Goal: Task Accomplishment & Management: Manage account settings

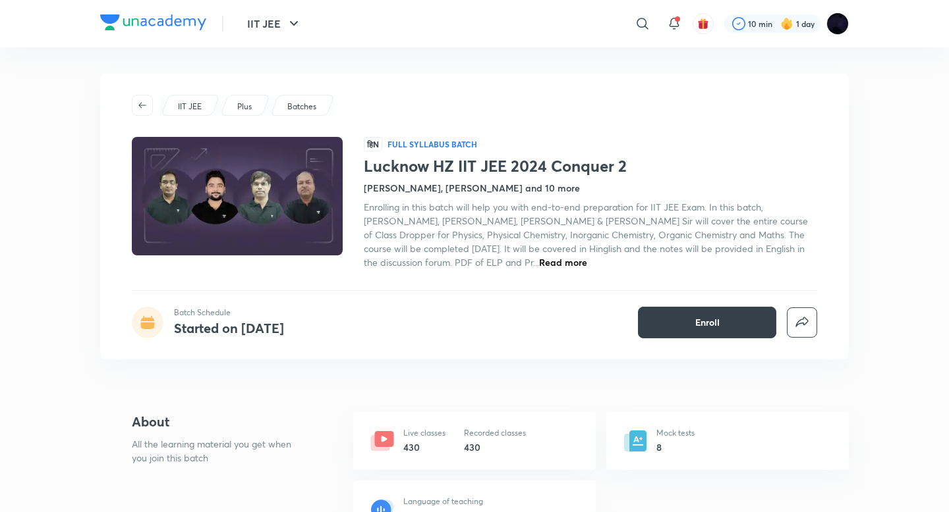
click at [738, 327] on button "Enroll" at bounding box center [707, 323] width 138 height 32
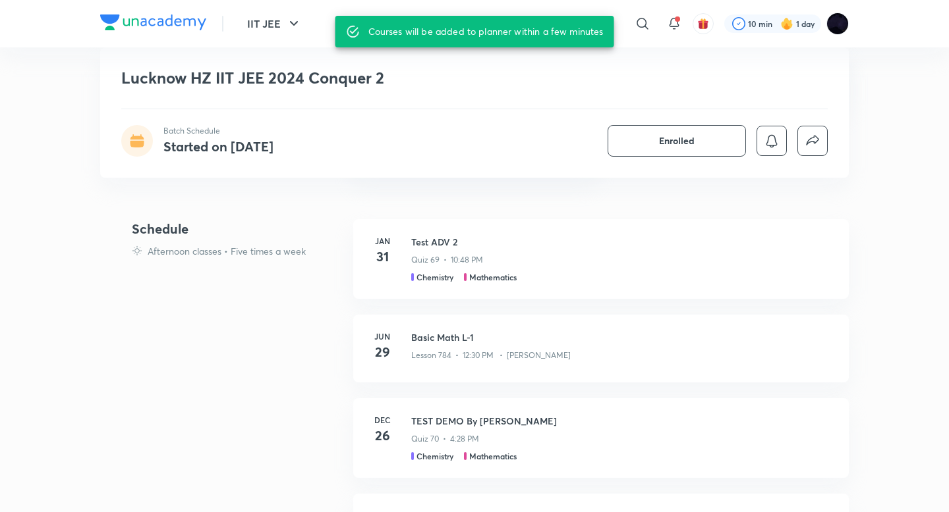
scroll to position [370, 0]
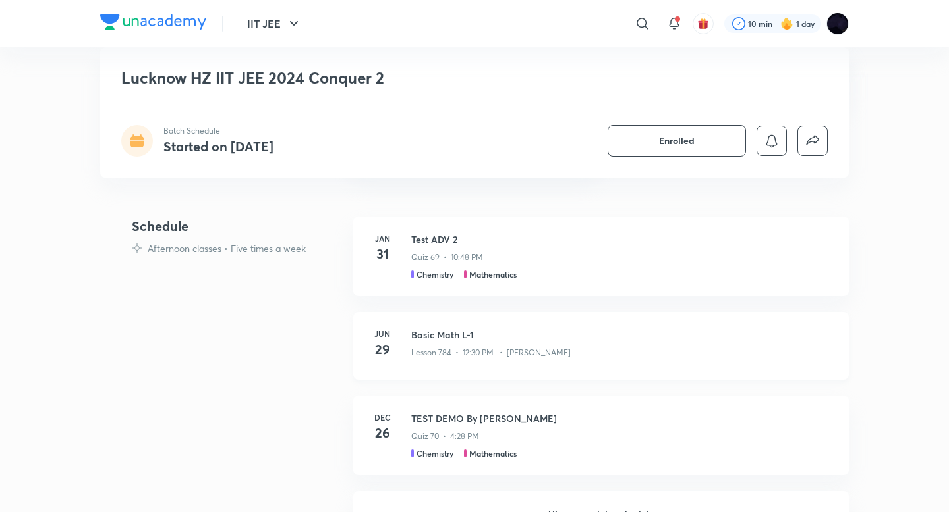
click at [451, 333] on h3 "Basic Math L-1" at bounding box center [622, 335] width 422 height 14
click at [436, 340] on h3 "Basic Math L-1" at bounding box center [622, 335] width 422 height 14
click at [385, 338] on h6 "Jun" at bounding box center [382, 334] width 26 height 12
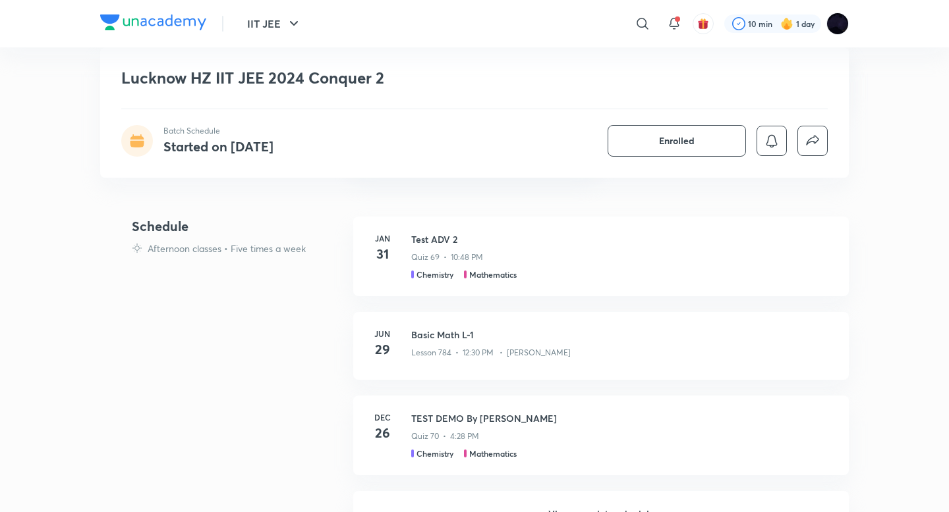
drag, startPoint x: 385, startPoint y: 338, endPoint x: 219, endPoint y: 285, distance: 174.4
click at [219, 288] on div "Schedule Afternoon classes • Five times a week [DATE] Test ADV 2 Quiz 69 • 10:4…" at bounding box center [474, 377] width 748 height 321
click at [161, 229] on h4 "Schedule" at bounding box center [237, 227] width 211 height 20
click at [163, 221] on h4 "Schedule" at bounding box center [237, 227] width 211 height 20
click at [431, 232] on div "[DATE] Test ADV 2 Quiz 69 • 10:48 PM Chemistry Mathematics" at bounding box center [600, 257] width 495 height 80
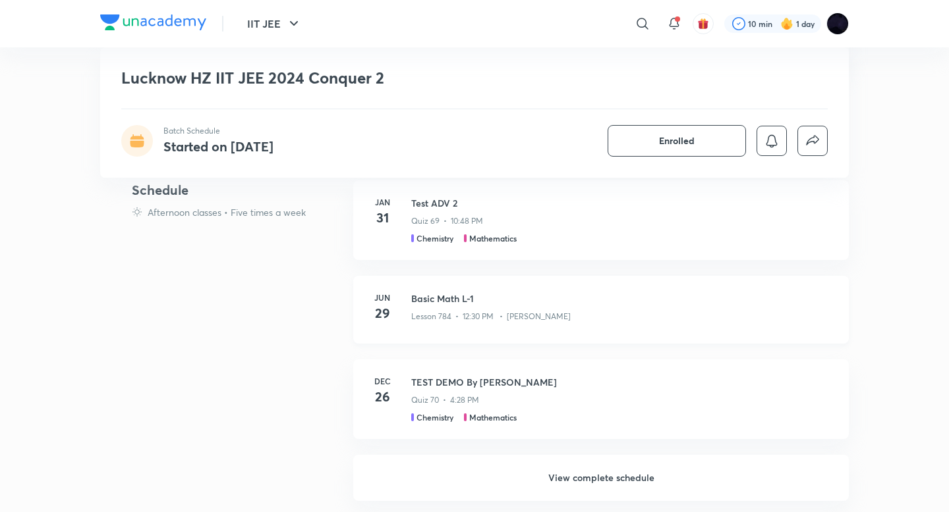
scroll to position [407, 0]
click at [431, 295] on h3 "Basic Math L-1" at bounding box center [622, 297] width 422 height 14
click at [429, 296] on h3 "Basic Math L-1" at bounding box center [622, 297] width 422 height 14
click at [429, 297] on h3 "Basic Math L-1" at bounding box center [622, 297] width 422 height 14
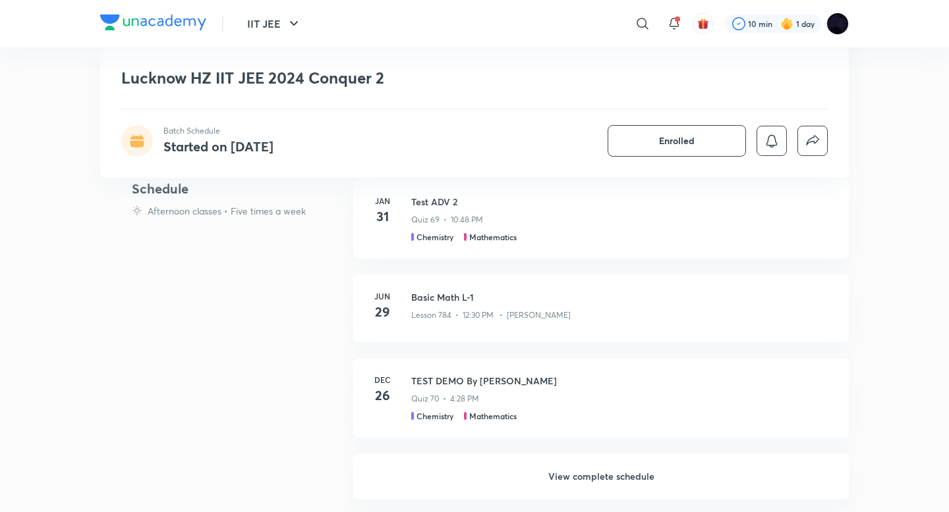
click at [579, 476] on h6 "View complete schedule" at bounding box center [600, 477] width 495 height 46
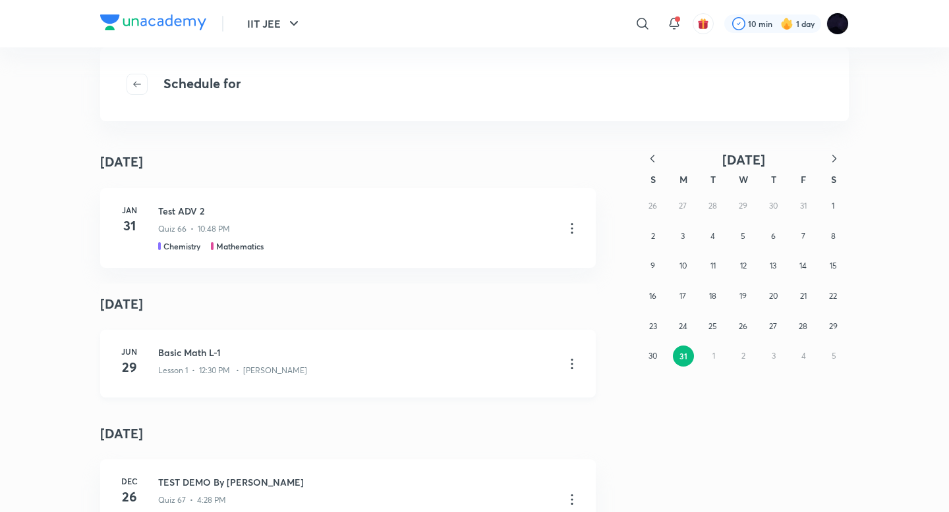
click at [568, 368] on icon at bounding box center [572, 364] width 16 height 16
click at [525, 397] on li "Go to course page" at bounding box center [503, 397] width 151 height 24
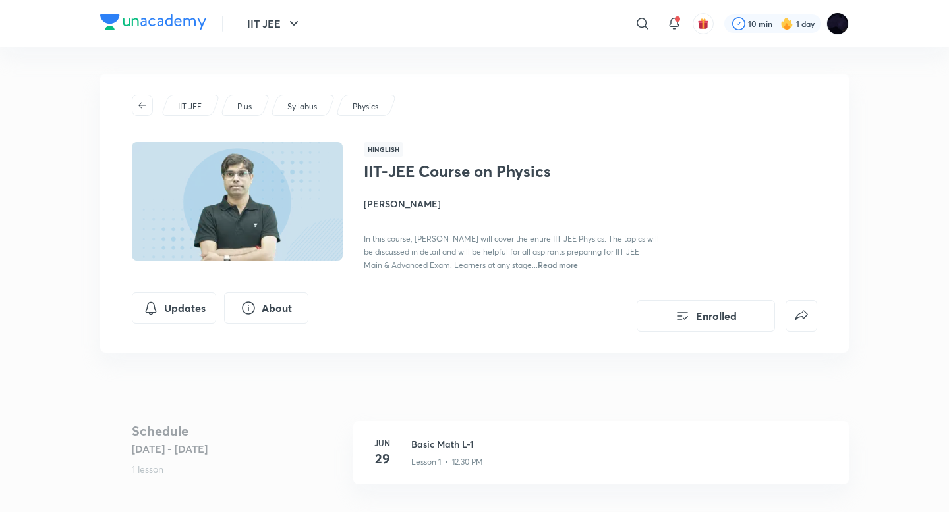
click at [804, 78] on div "IIT JEE Plus Syllabus Physics Hinglish IIT-JEE Course on Physics [PERSON_NAME] …" at bounding box center [474, 213] width 748 height 279
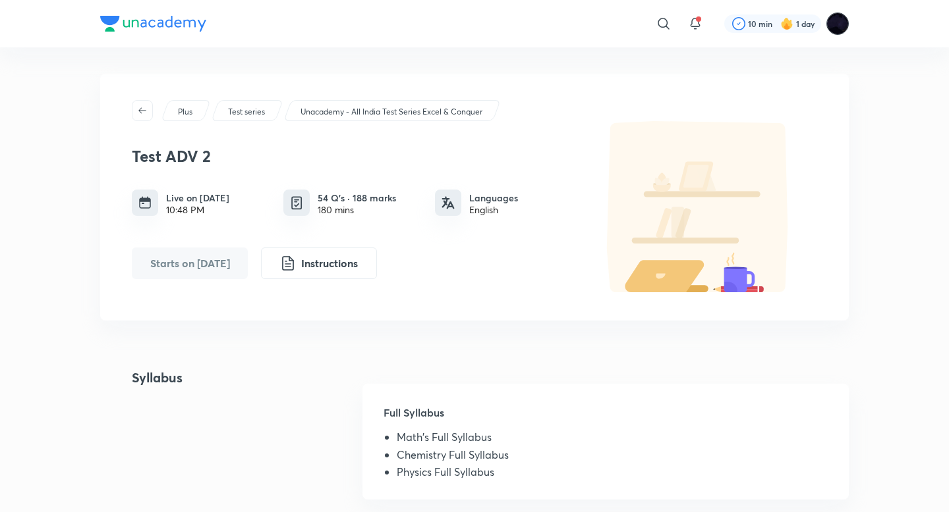
click at [829, 29] on img at bounding box center [837, 24] width 22 height 22
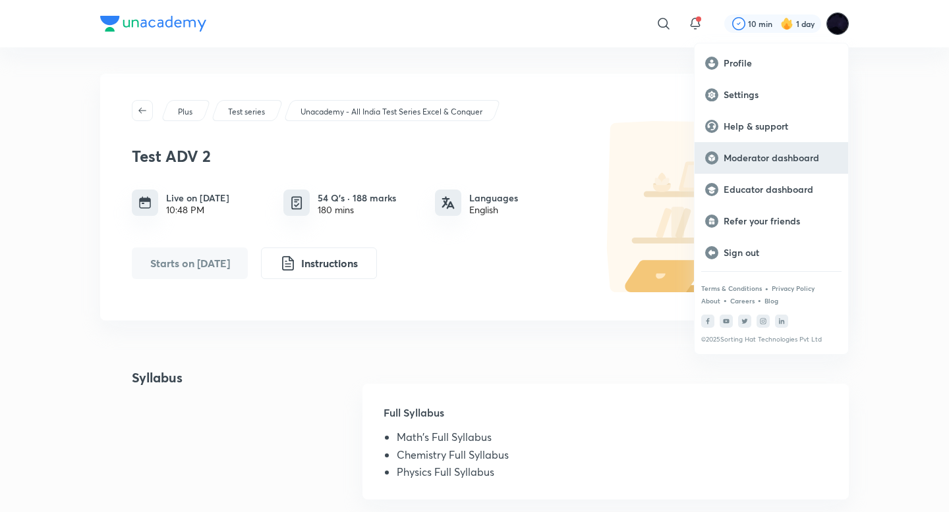
click at [754, 164] on div "Moderator dashboard" at bounding box center [770, 158] width 153 height 32
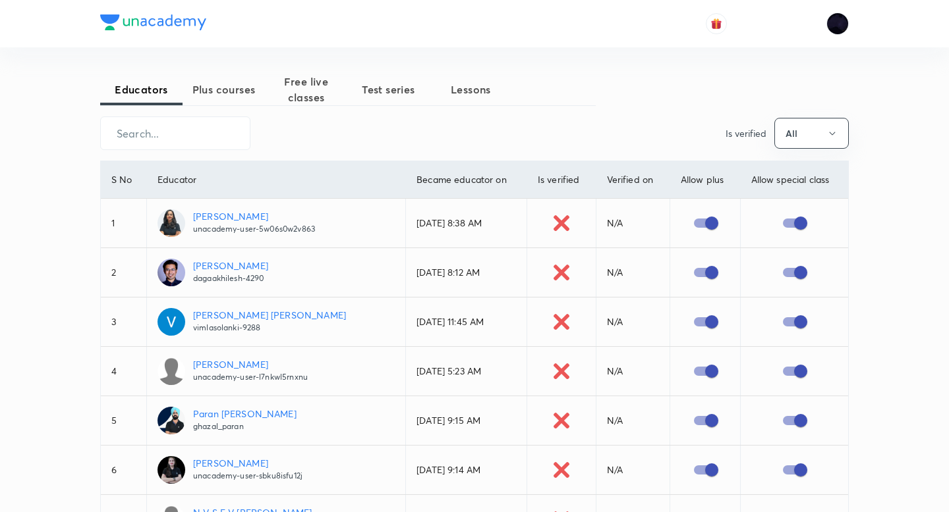
click at [233, 91] on span "Plus courses" at bounding box center [223, 90] width 82 height 16
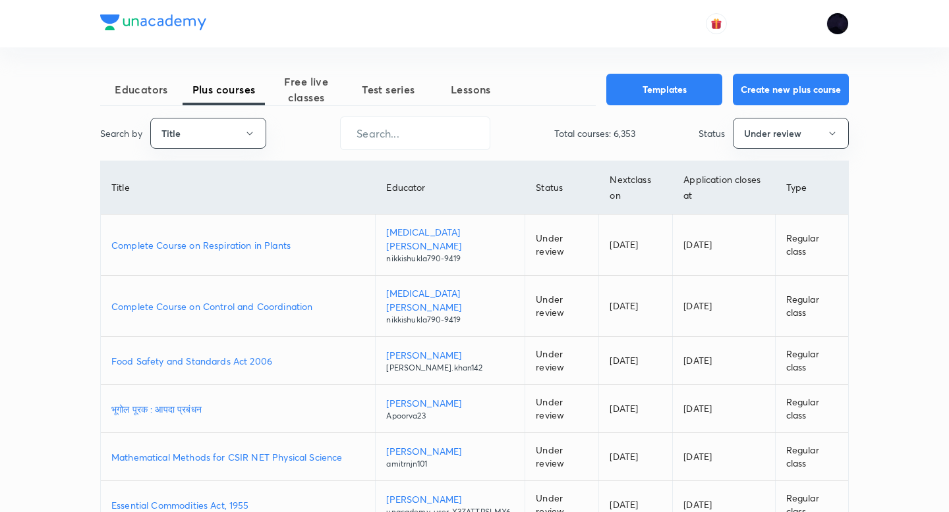
click at [217, 238] on p "Complete Course on Respiration in Plants" at bounding box center [237, 245] width 253 height 14
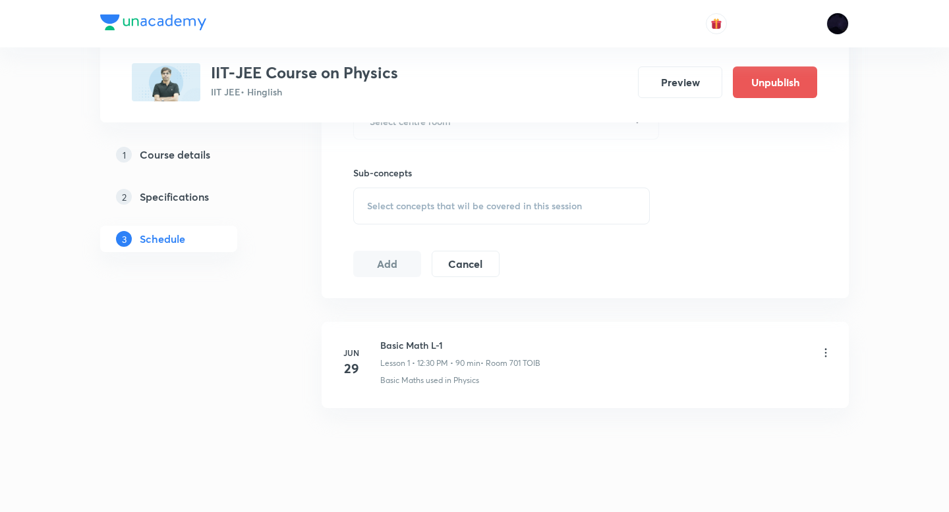
scroll to position [633, 0]
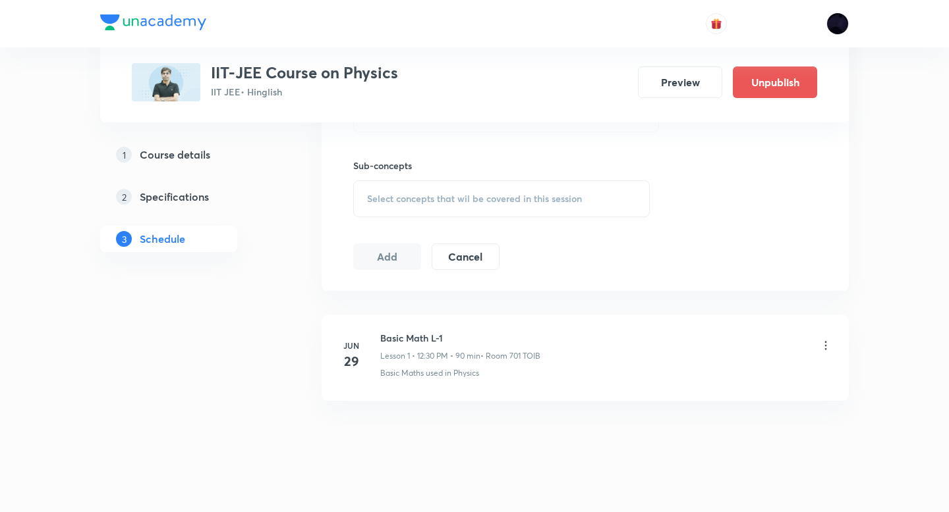
click at [823, 345] on icon at bounding box center [825, 345] width 13 height 13
click at [735, 381] on li "Edit" at bounding box center [759, 379] width 144 height 24
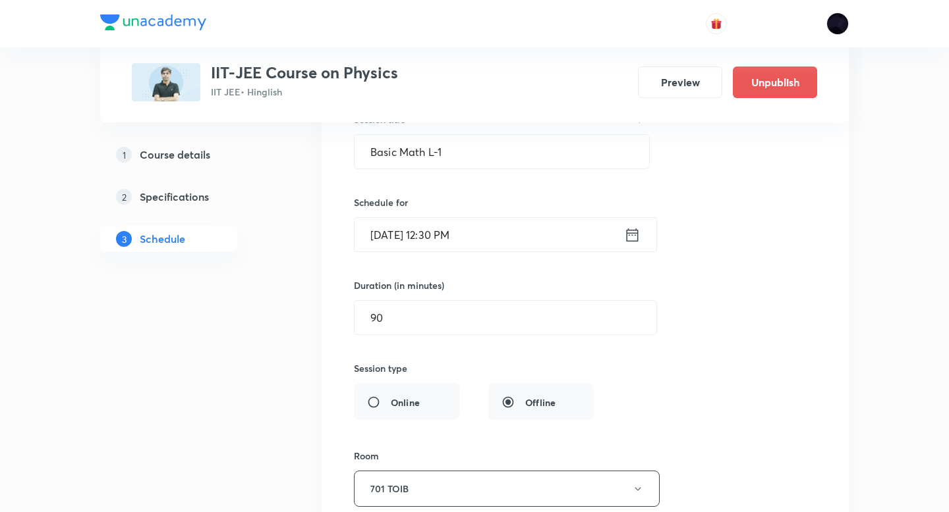
scroll to position [254, 0]
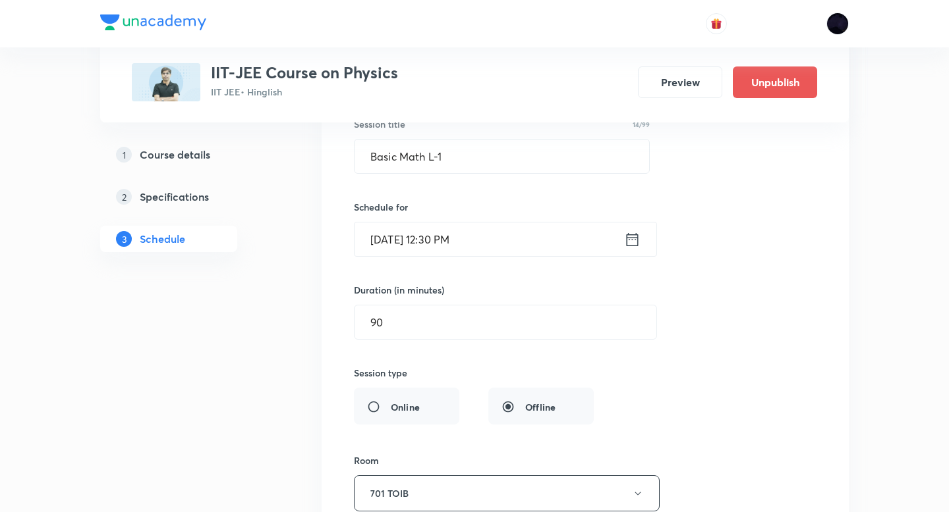
click at [633, 240] on icon at bounding box center [632, 240] width 16 height 18
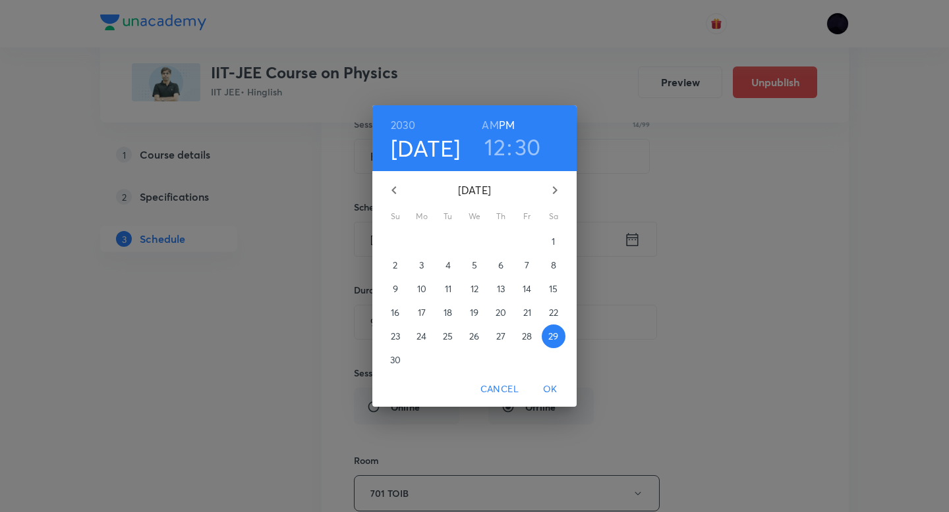
click at [395, 190] on icon "button" at bounding box center [394, 190] width 16 height 16
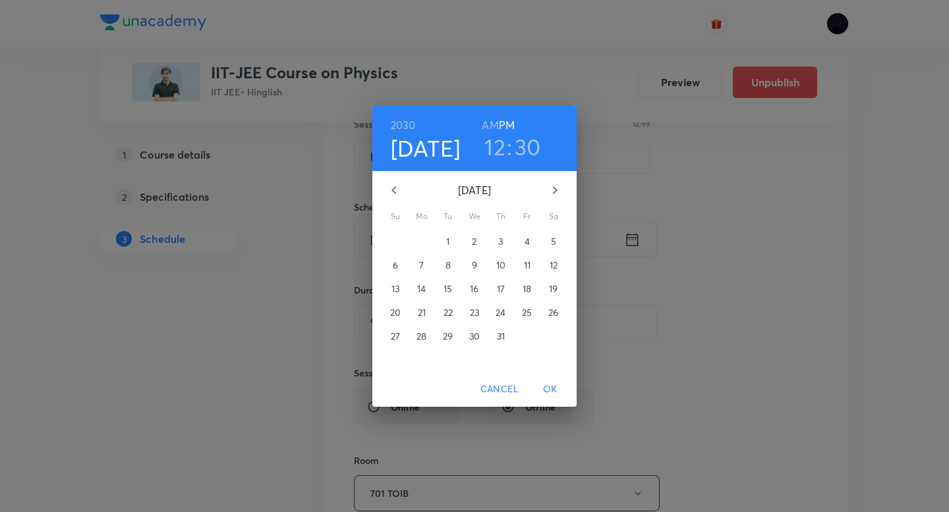
click at [395, 190] on icon "button" at bounding box center [394, 190] width 16 height 16
click at [395, 119] on h6 "2030" at bounding box center [403, 125] width 25 height 18
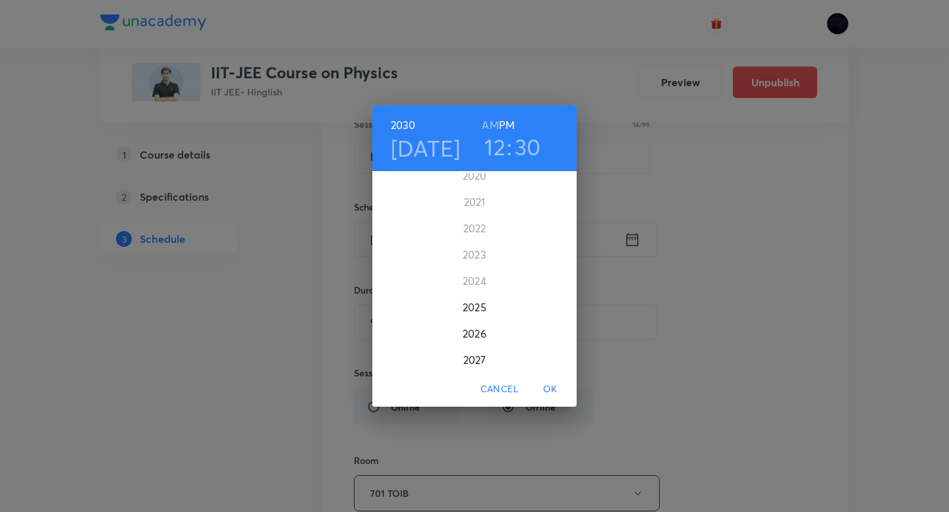
scroll to position [3192, 0]
click at [476, 289] on div "2025" at bounding box center [474, 288] width 204 height 26
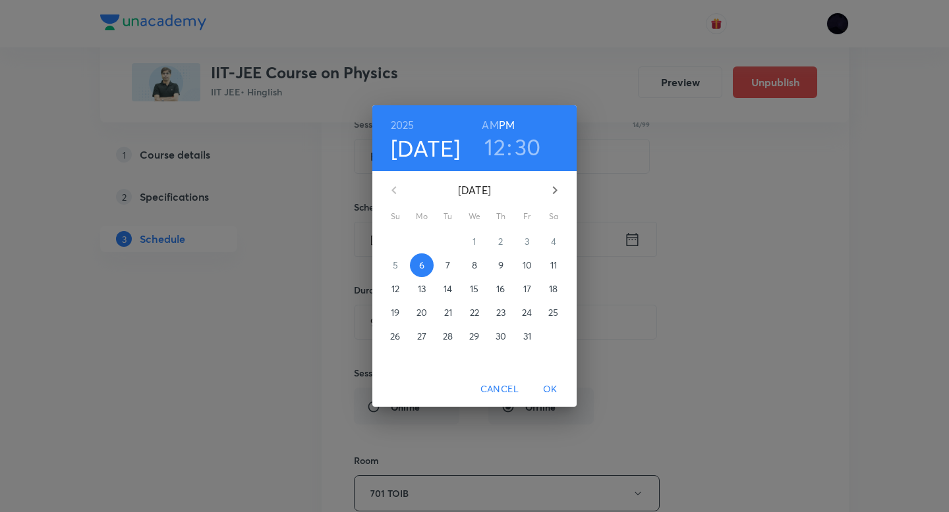
click at [446, 267] on p "7" at bounding box center [447, 265] width 5 height 13
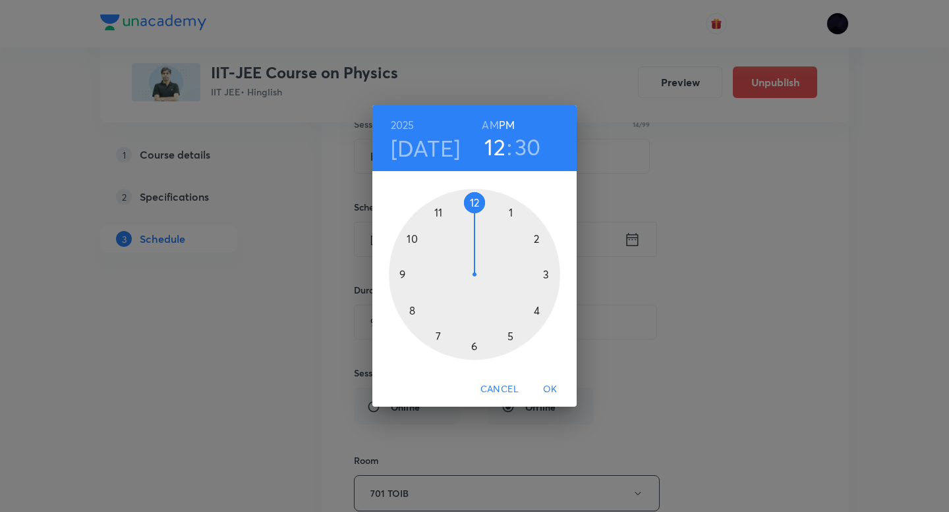
click at [549, 393] on span "OK" at bounding box center [550, 389] width 32 height 16
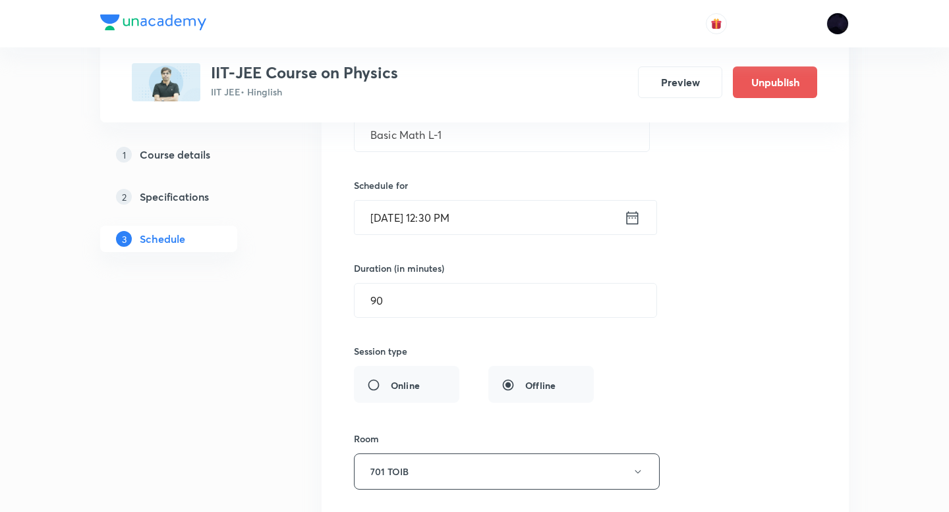
scroll to position [273, 0]
click at [633, 222] on icon at bounding box center [632, 221] width 16 height 18
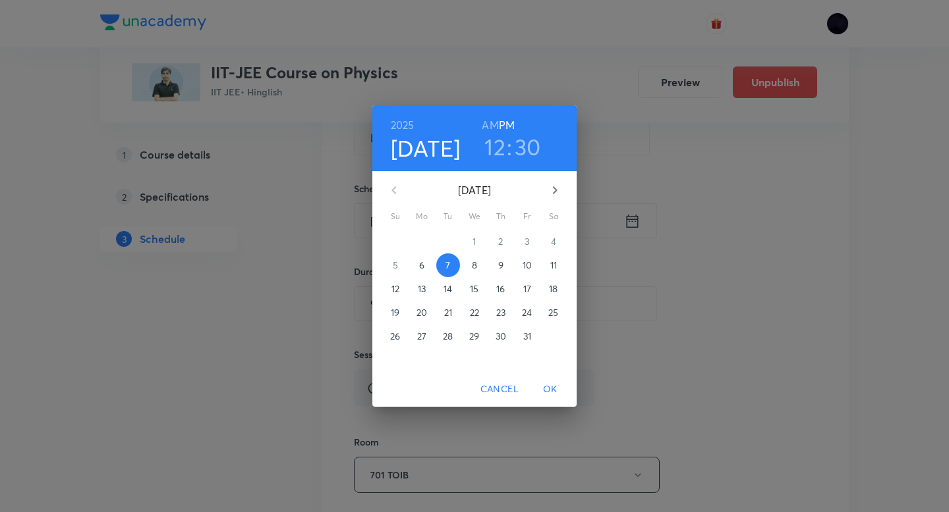
click at [474, 265] on p "8" at bounding box center [474, 265] width 5 height 13
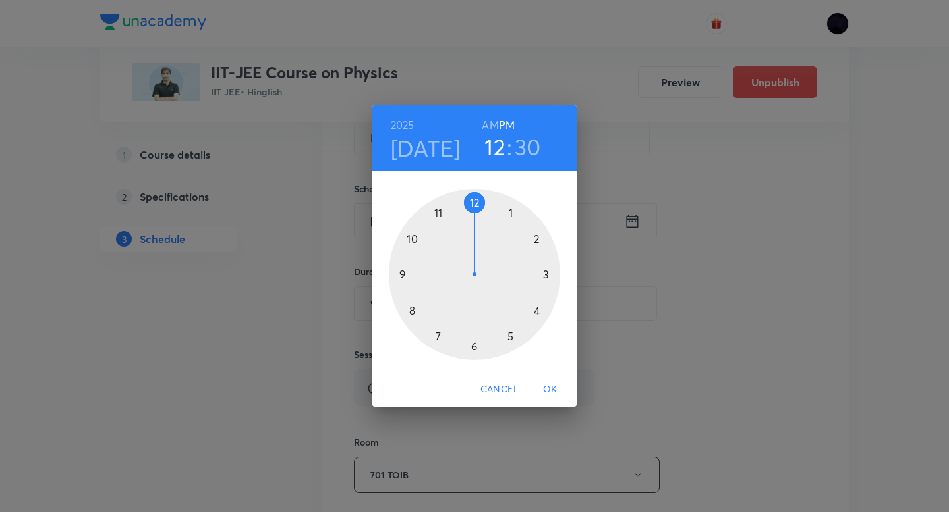
click at [550, 386] on span "OK" at bounding box center [550, 389] width 32 height 16
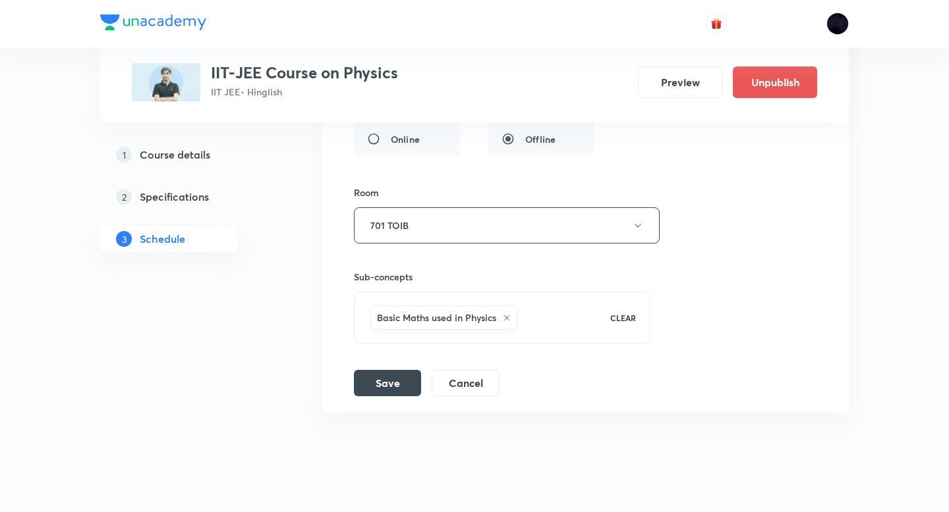
scroll to position [547, 0]
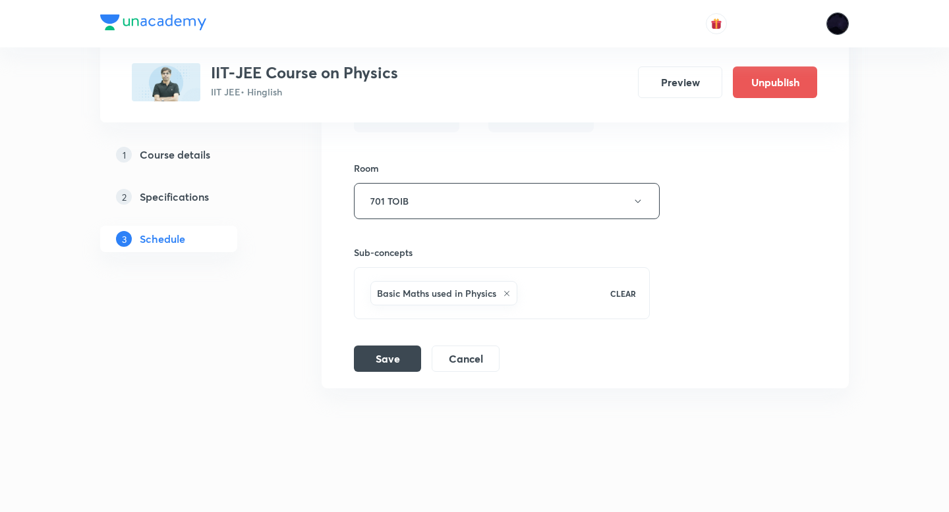
click at [843, 24] on img at bounding box center [837, 24] width 22 height 22
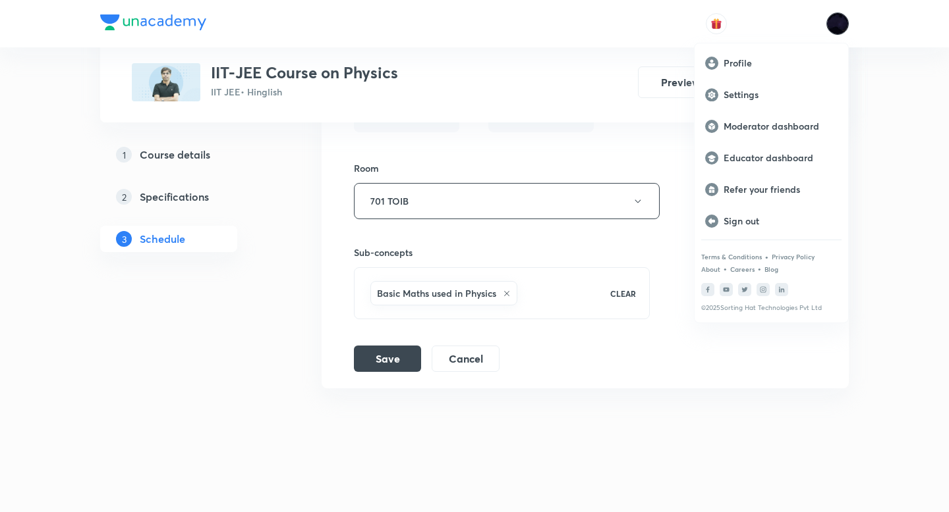
click at [888, 192] on div at bounding box center [474, 256] width 949 height 512
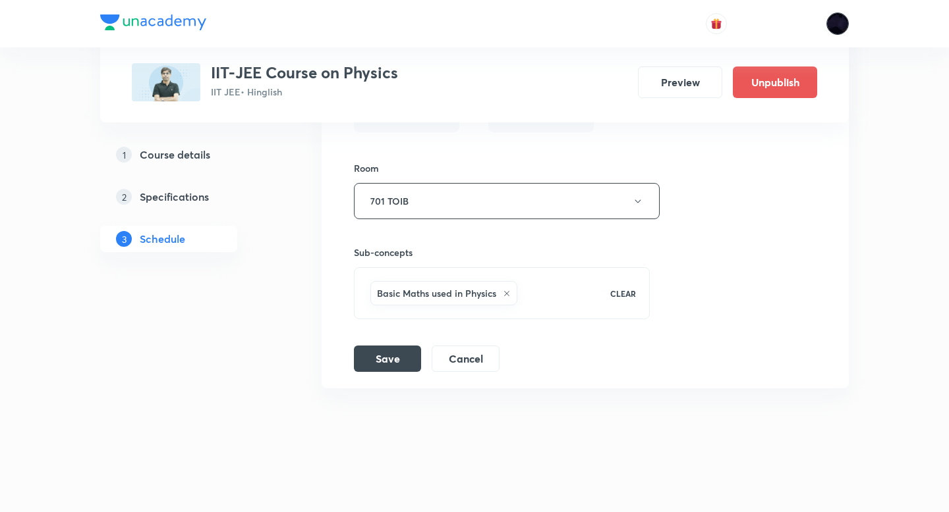
click at [844, 20] on img at bounding box center [837, 24] width 22 height 22
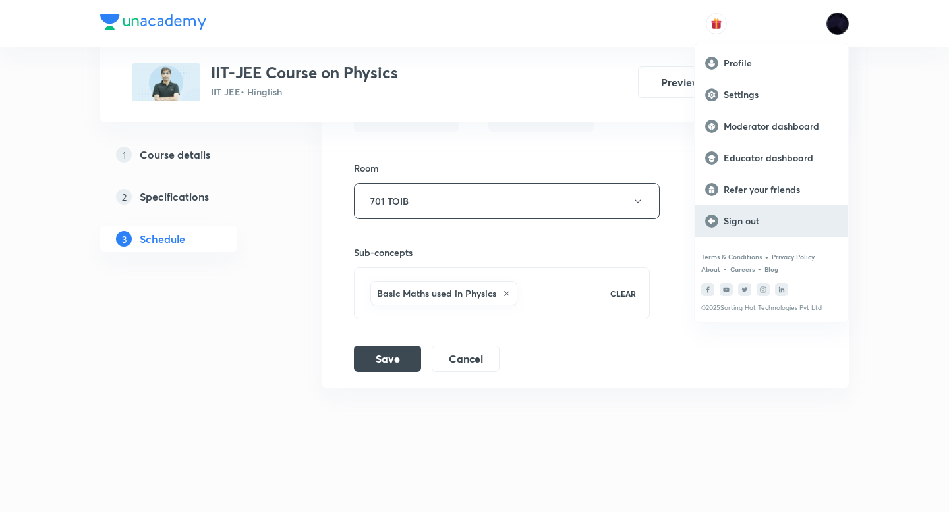
click at [748, 221] on p "Sign out" at bounding box center [780, 221] width 114 height 12
